Goal: Transaction & Acquisition: Purchase product/service

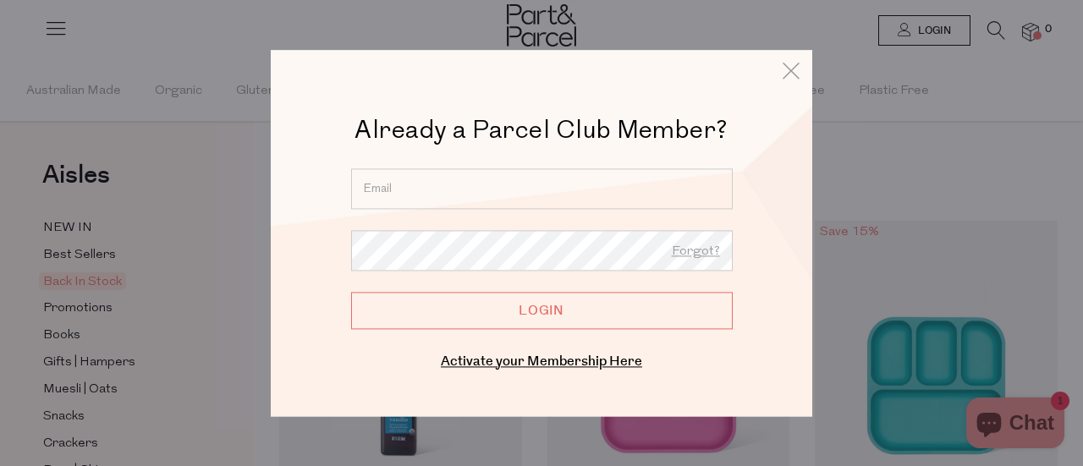
click at [450, 188] on input "email" at bounding box center [541, 188] width 381 height 41
type input "[EMAIL_ADDRESS][DOMAIN_NAME]"
click at [351, 292] on input "Login" at bounding box center [541, 310] width 381 height 37
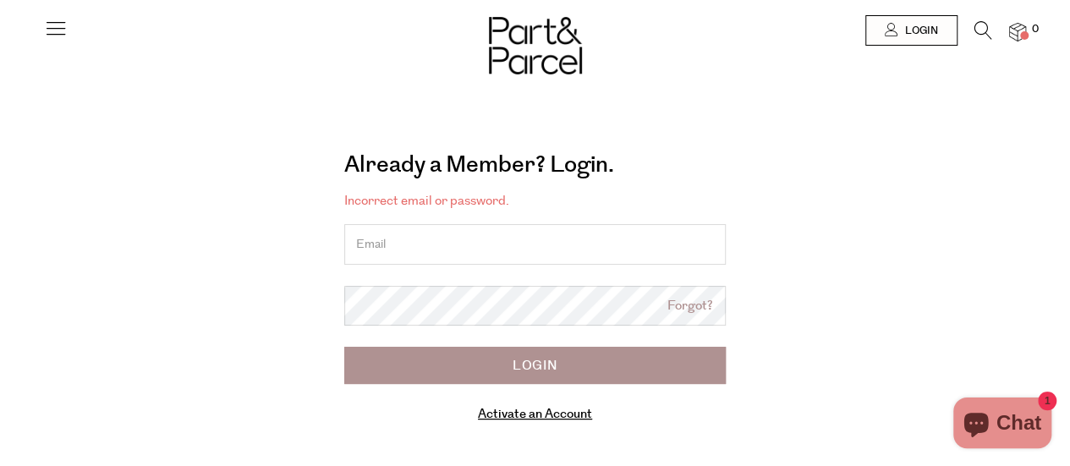
drag, startPoint x: 0, startPoint y: 0, endPoint x: 472, endPoint y: 239, distance: 528.8
click at [472, 239] on input "email" at bounding box center [534, 244] width 381 height 41
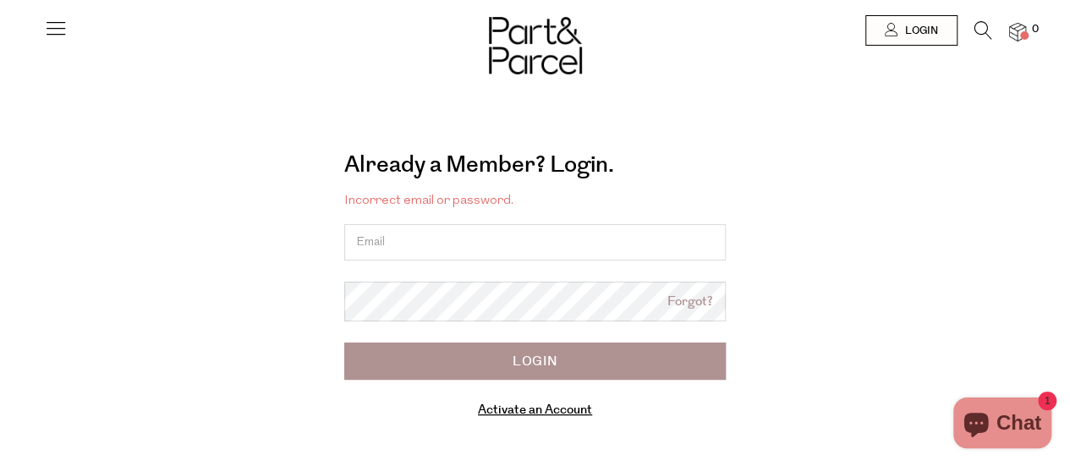
type input "[EMAIL_ADDRESS][DOMAIN_NAME]"
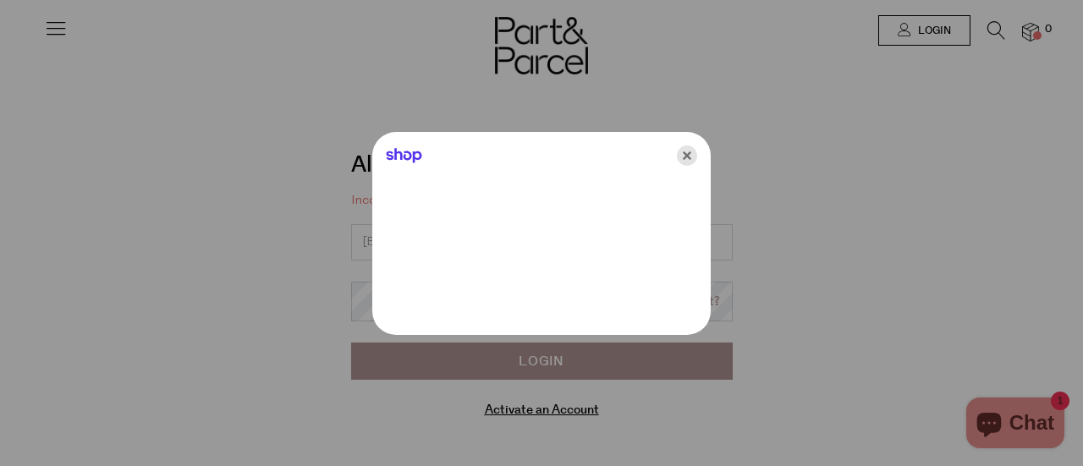
click at [686, 157] on icon "Close" at bounding box center [687, 155] width 20 height 20
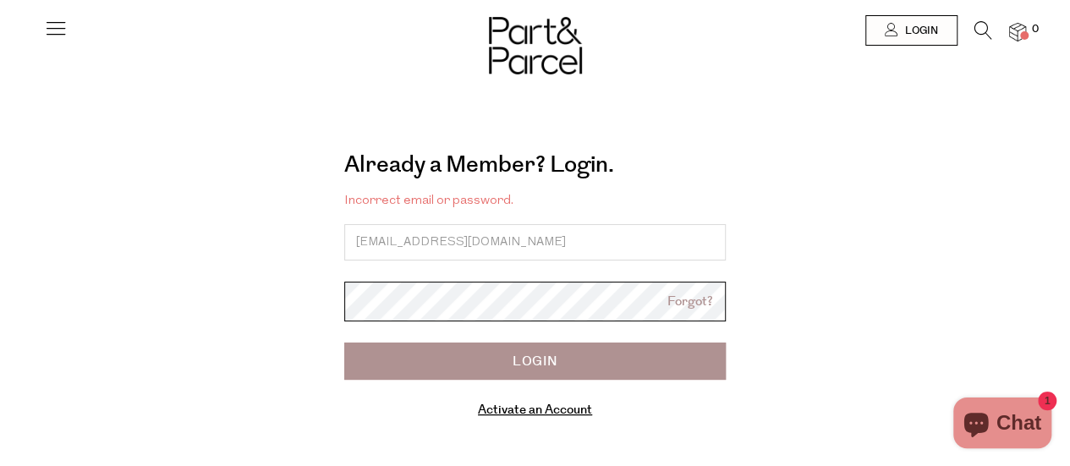
click at [344, 343] on input "Login" at bounding box center [534, 361] width 381 height 37
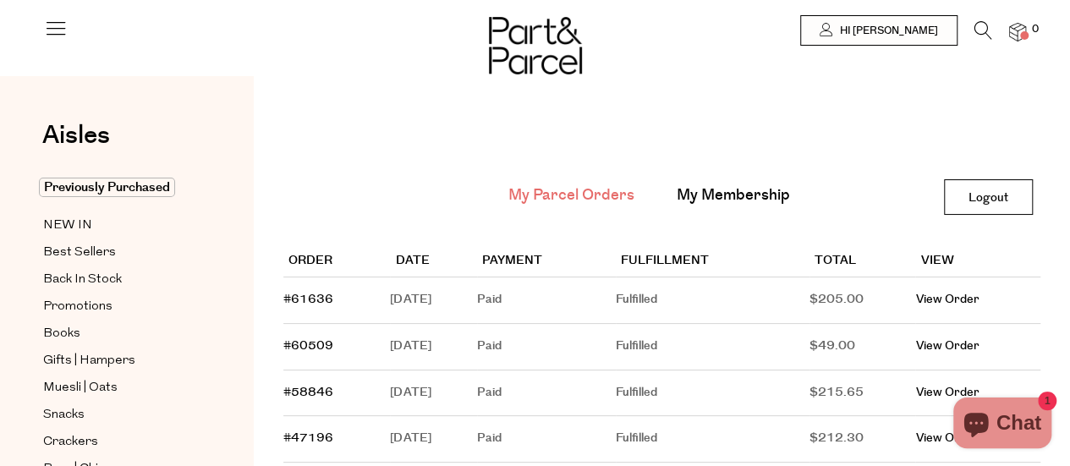
click at [974, 33] on icon at bounding box center [983, 30] width 18 height 19
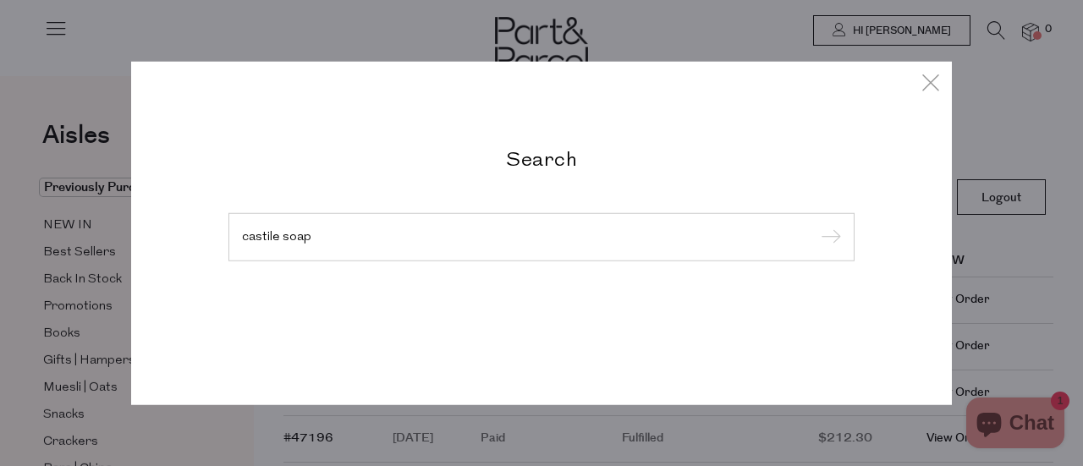
type input "castile soap"
click at [815, 225] on input "submit" at bounding box center [827, 237] width 25 height 25
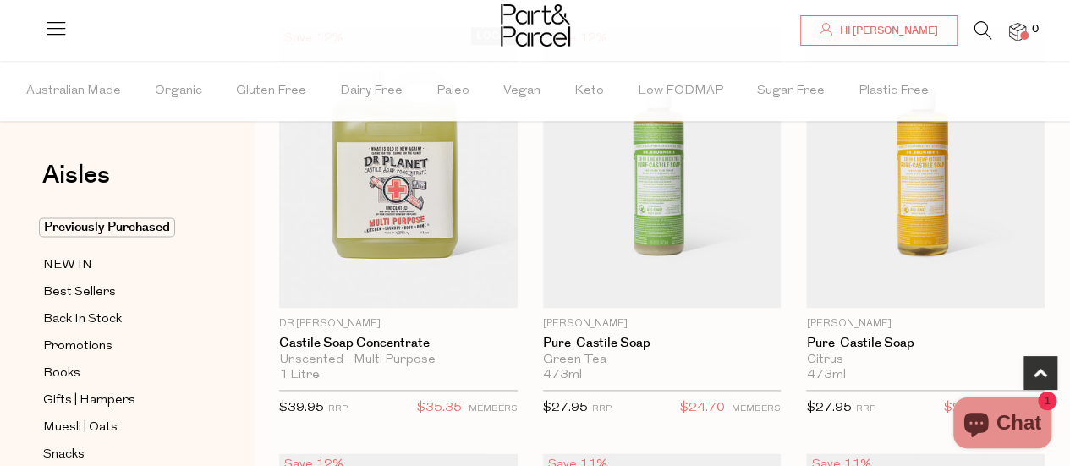
scroll to position [1016, 0]
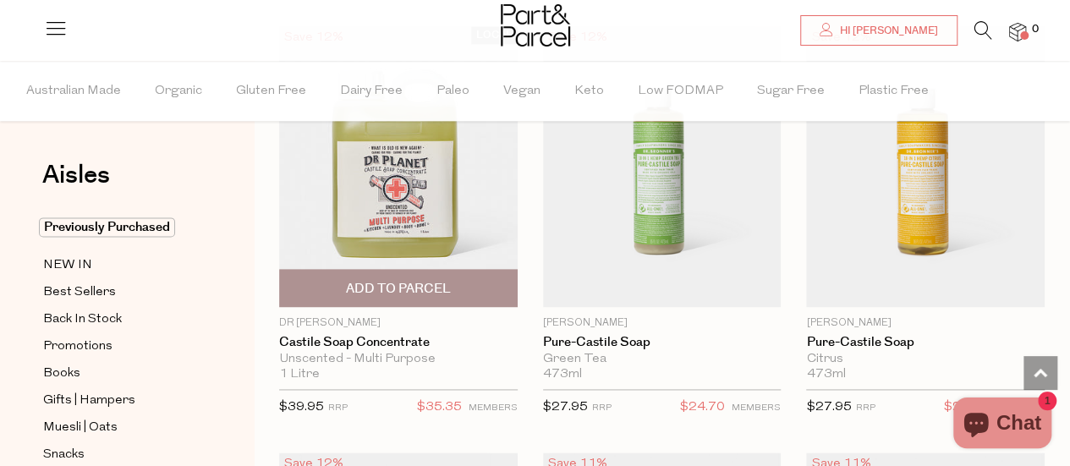
click at [364, 282] on span "Add To Parcel" at bounding box center [398, 289] width 105 height 18
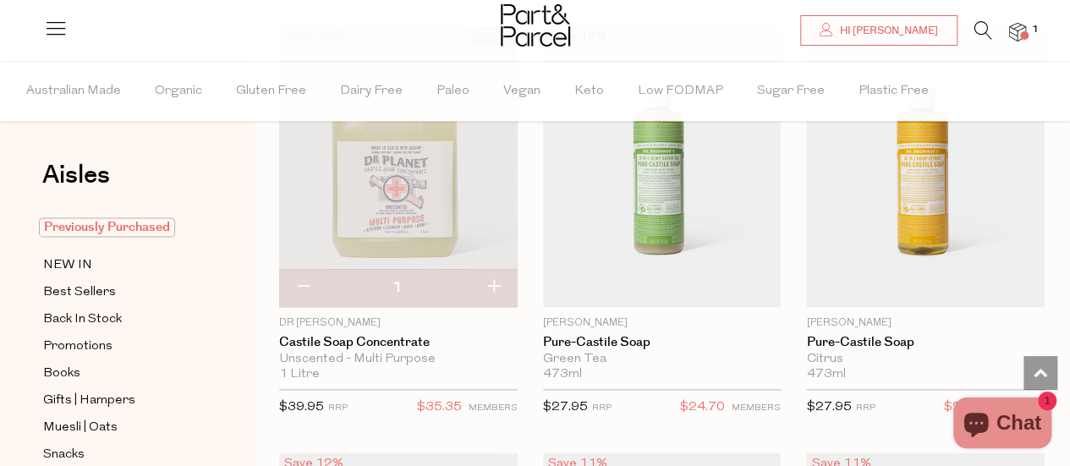
click at [69, 233] on span "Previously Purchased" at bounding box center [107, 226] width 136 height 19
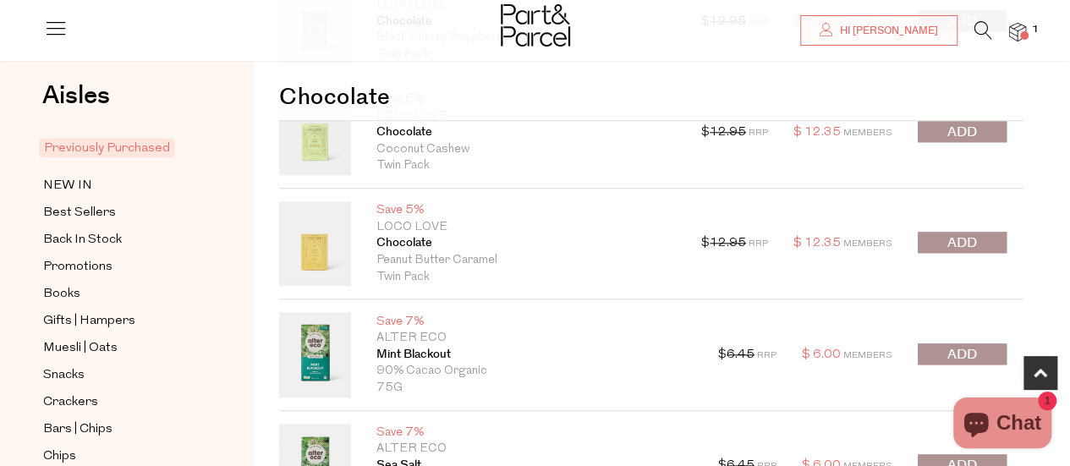
scroll to position [786, 0]
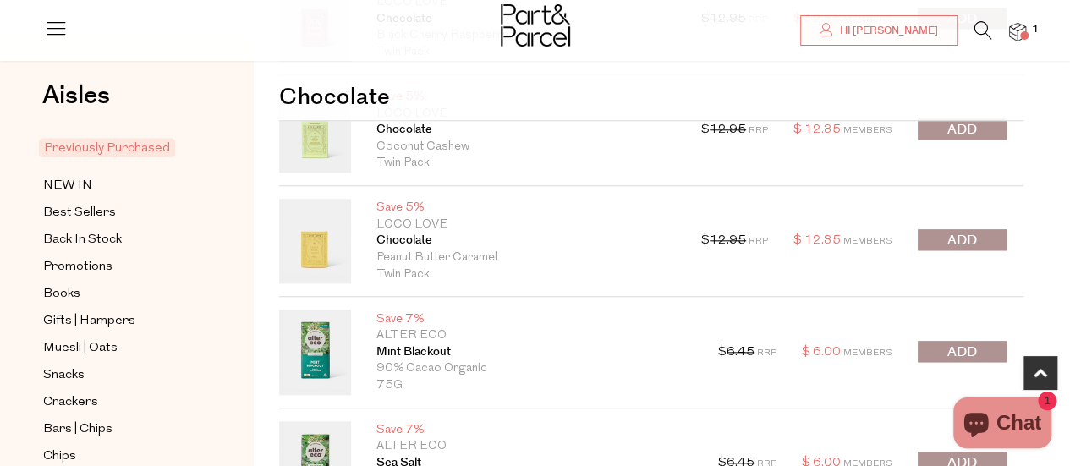
click at [973, 239] on span "submit" at bounding box center [962, 240] width 30 height 19
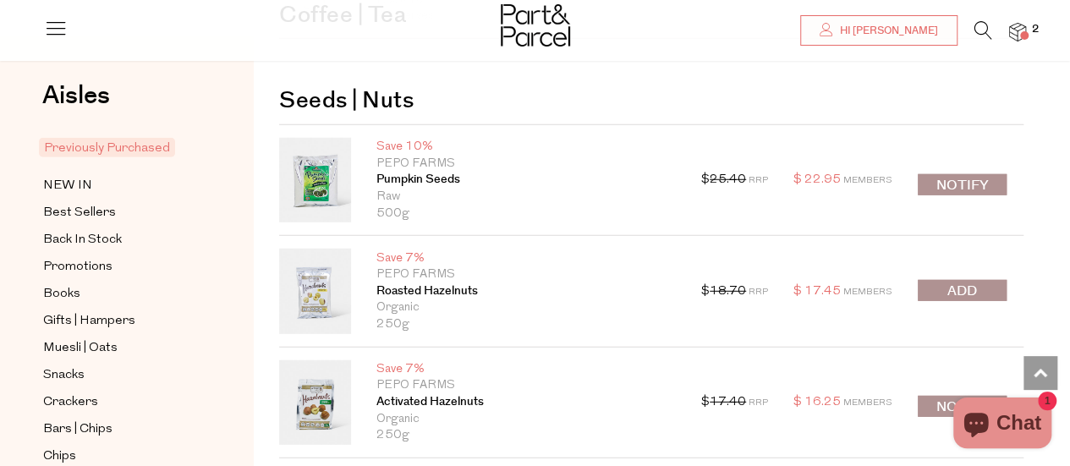
scroll to position [2244, 0]
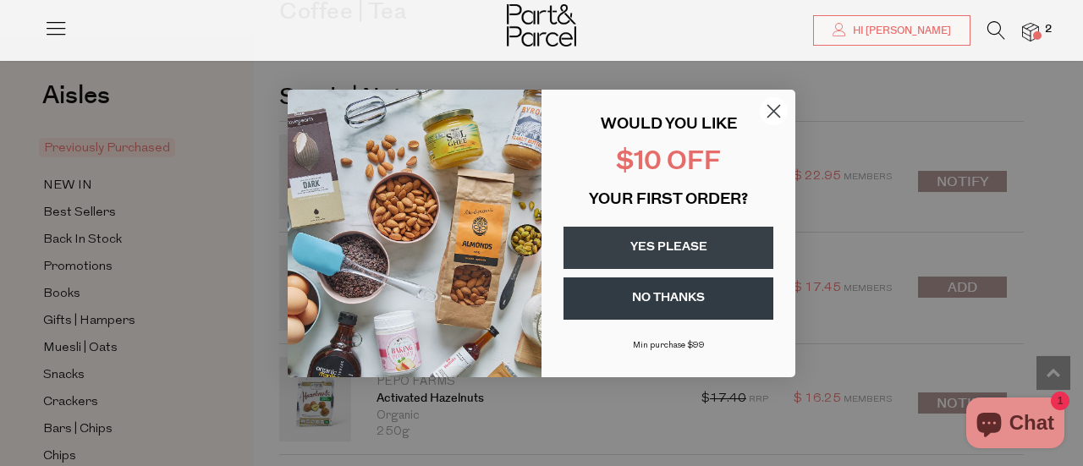
click at [778, 118] on circle "Close dialog" at bounding box center [774, 110] width 28 height 28
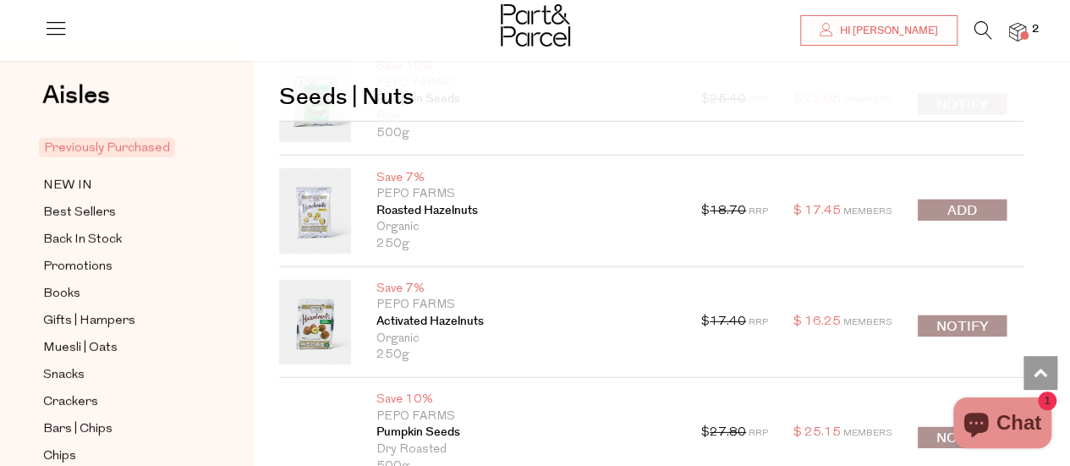
scroll to position [2322, 0]
click at [947, 200] on span "submit" at bounding box center [962, 209] width 30 height 19
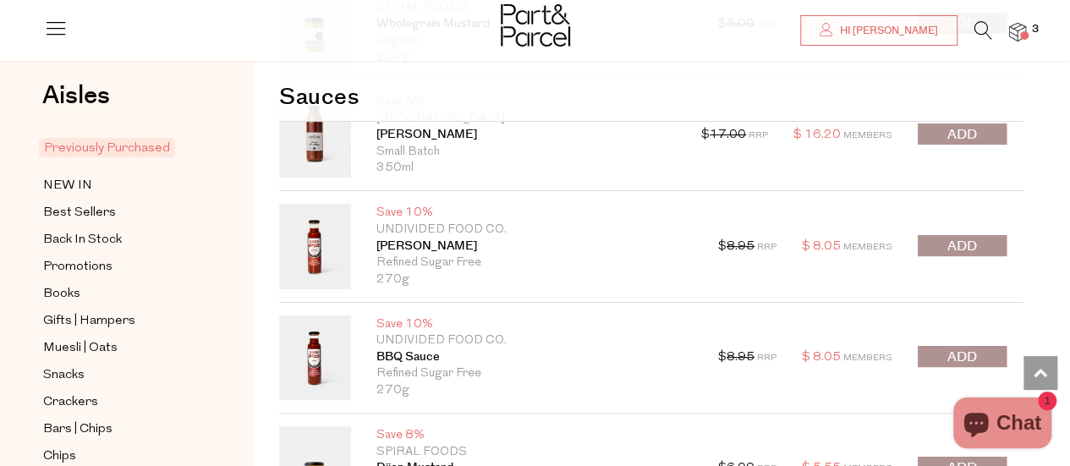
scroll to position [3236, 0]
